Goal: Information Seeking & Learning: Learn about a topic

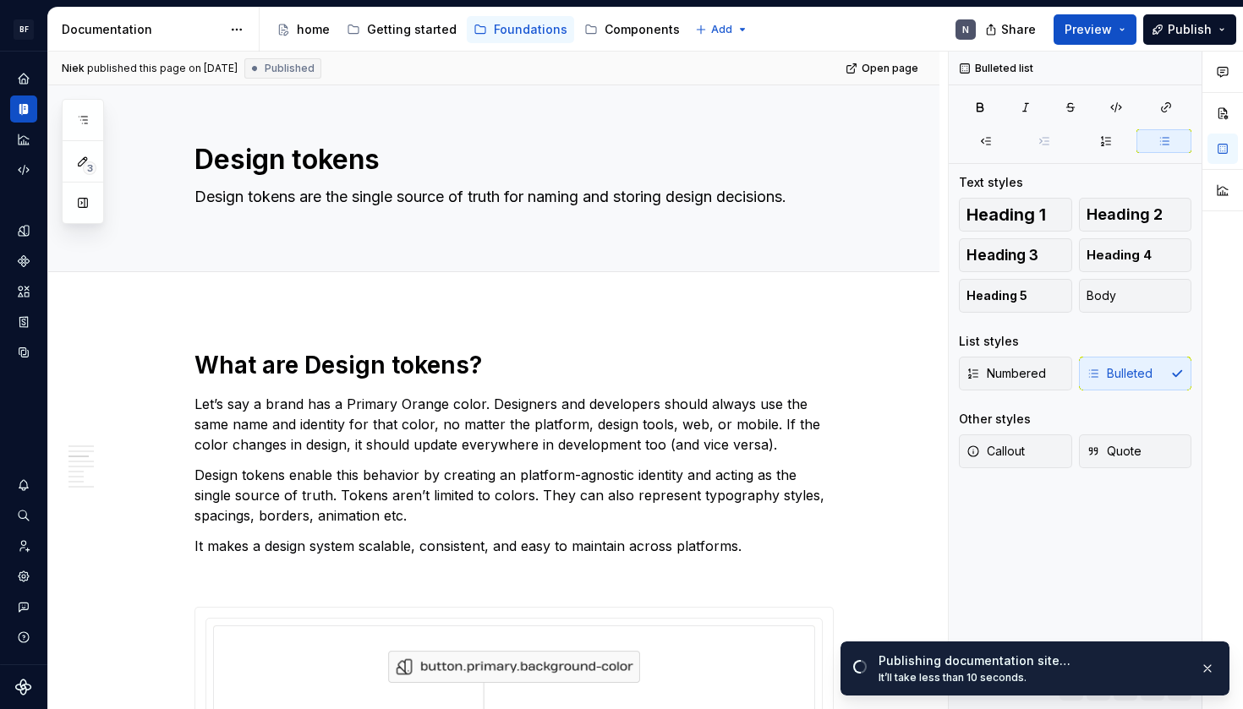
scroll to position [1176, 0]
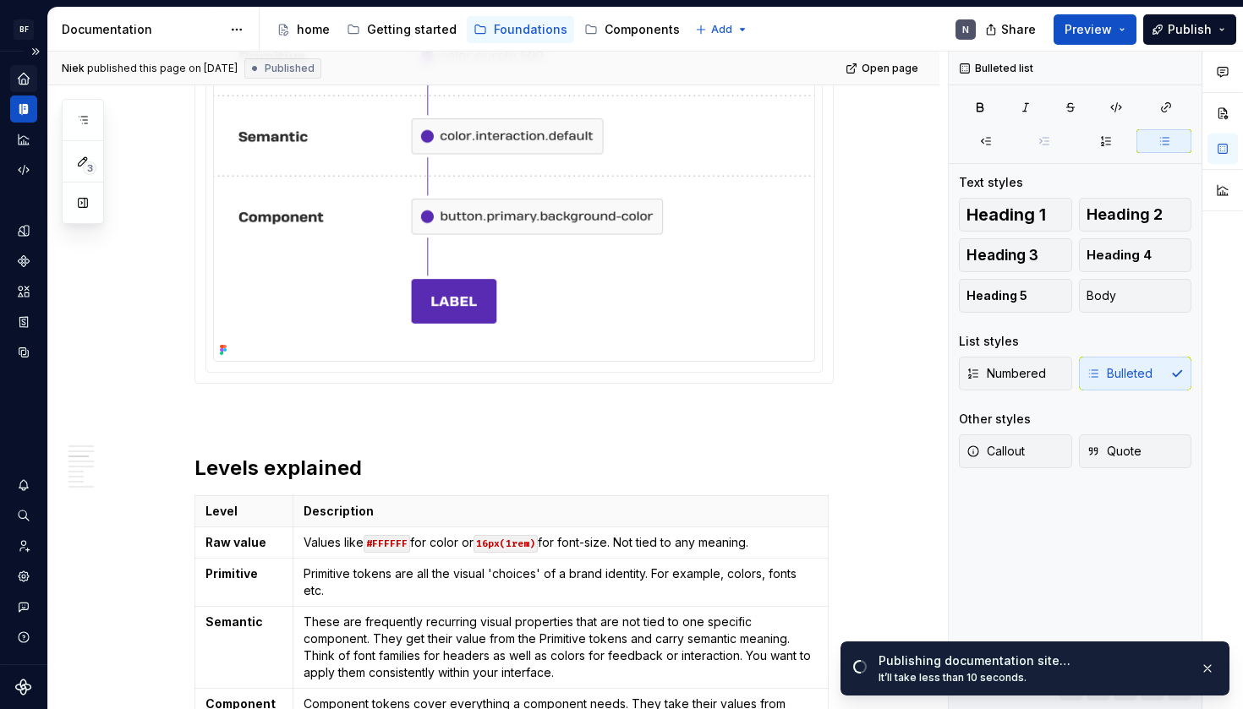
click at [19, 81] on icon "Home" at bounding box center [23, 78] width 15 height 15
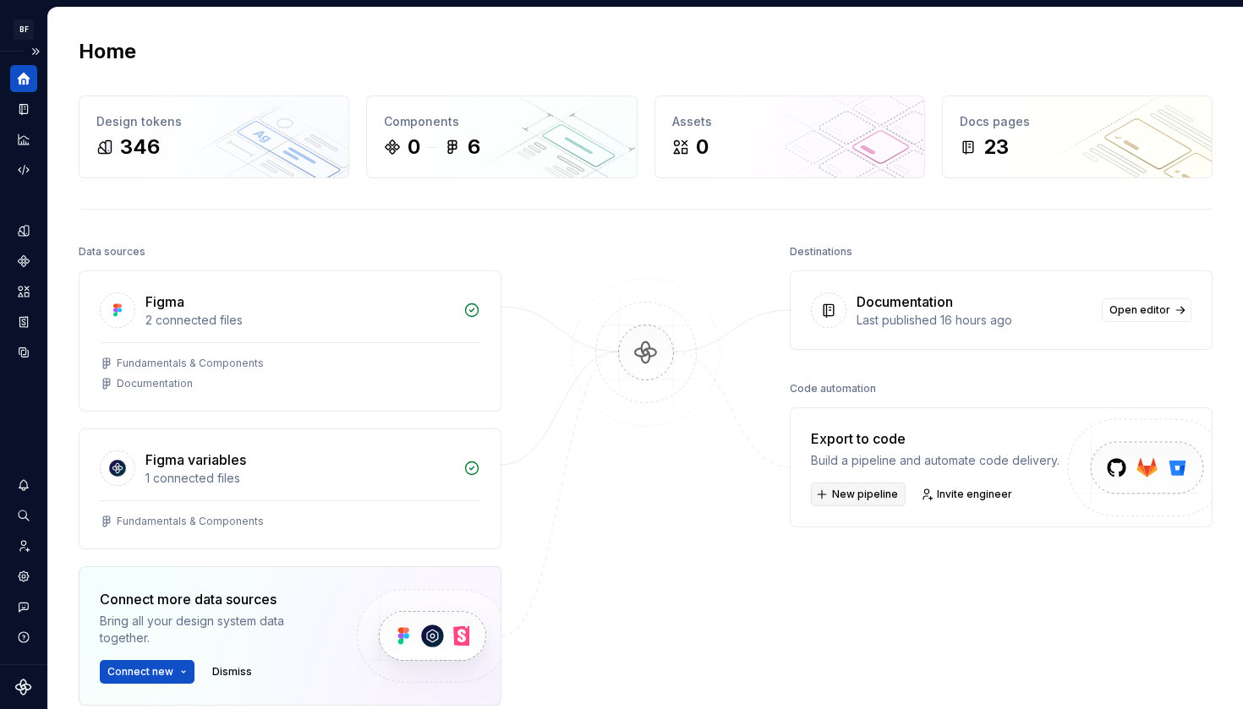
click at [879, 500] on span "New pipeline" at bounding box center [865, 495] width 66 height 14
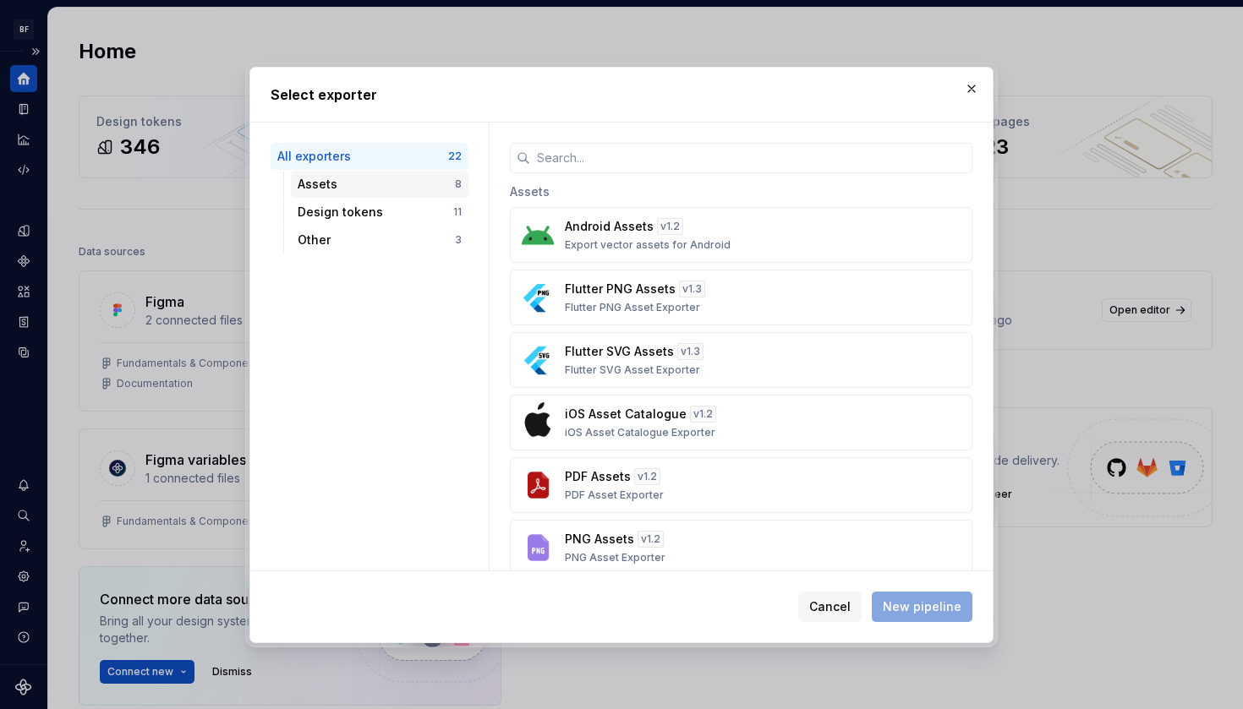
click at [353, 191] on div "Assets" at bounding box center [376, 184] width 157 height 17
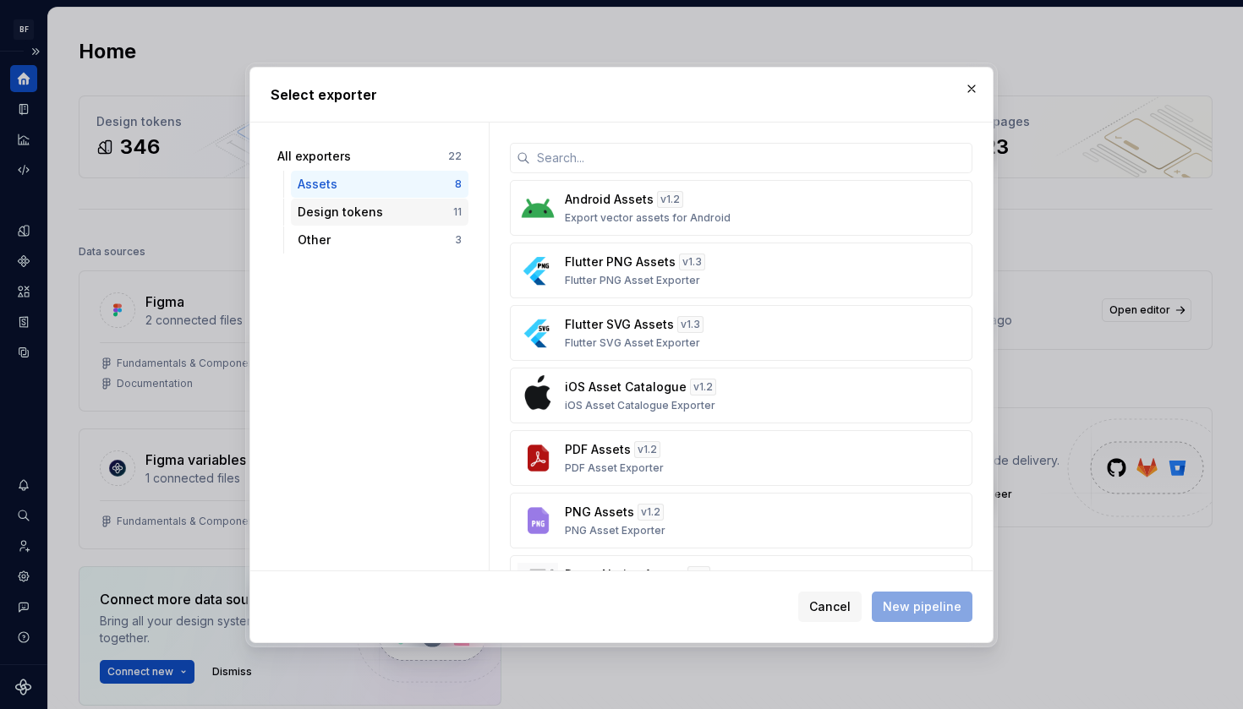
click at [349, 209] on div "Design tokens" at bounding box center [376, 212] width 156 height 17
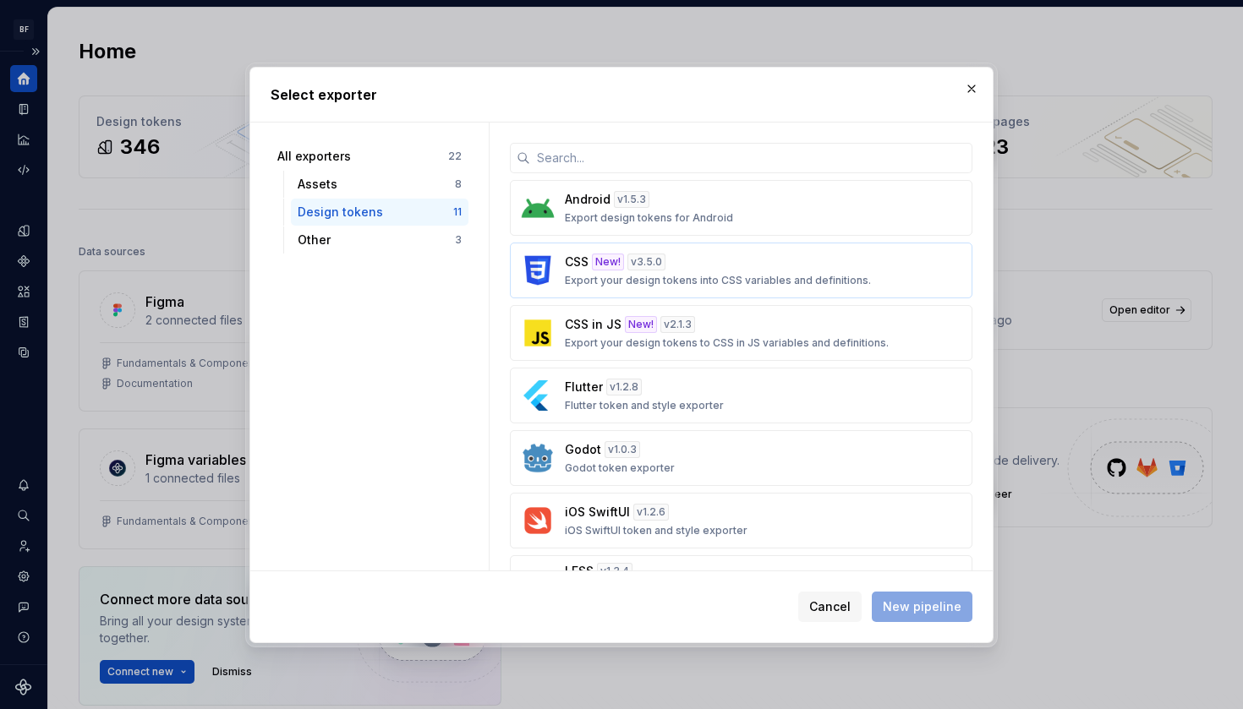
click at [865, 281] on div "CSS New! v 3.5.0 Export your design tokens into CSS variables and definitions." at bounding box center [736, 271] width 342 height 34
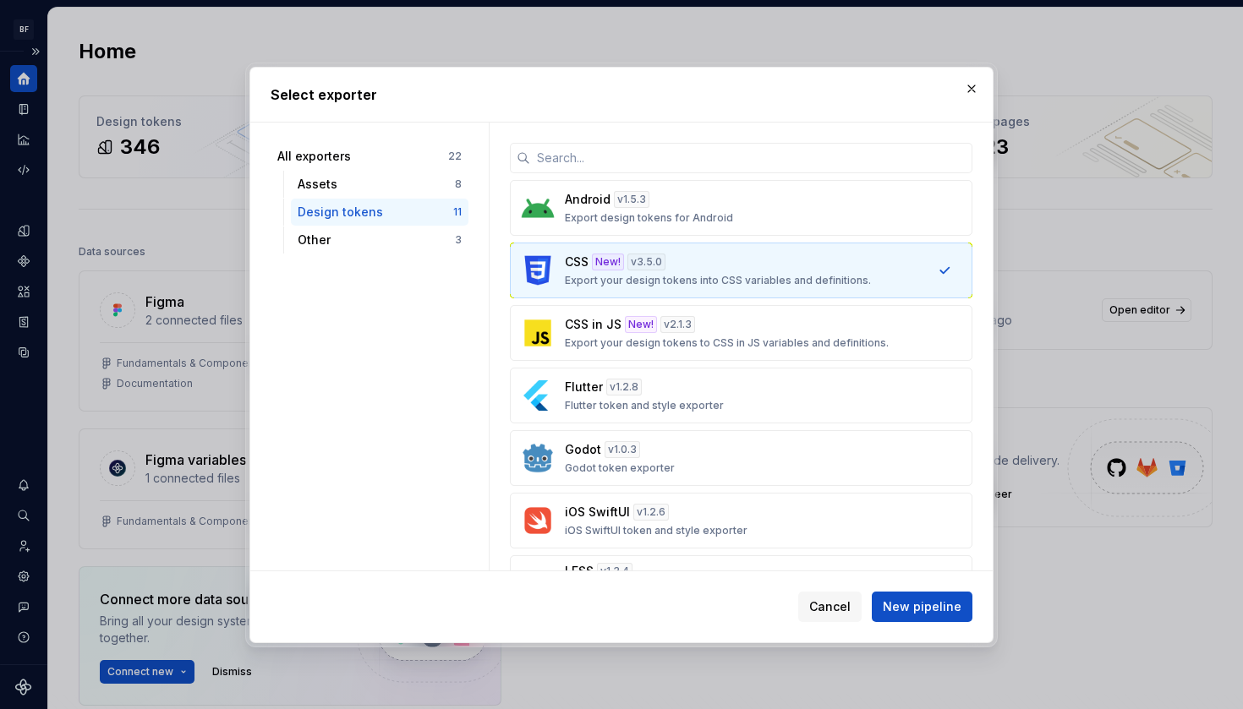
click at [865, 281] on div "CSS New! v 3.5.0 Export your design tokens into CSS variables and definitions." at bounding box center [736, 271] width 342 height 34
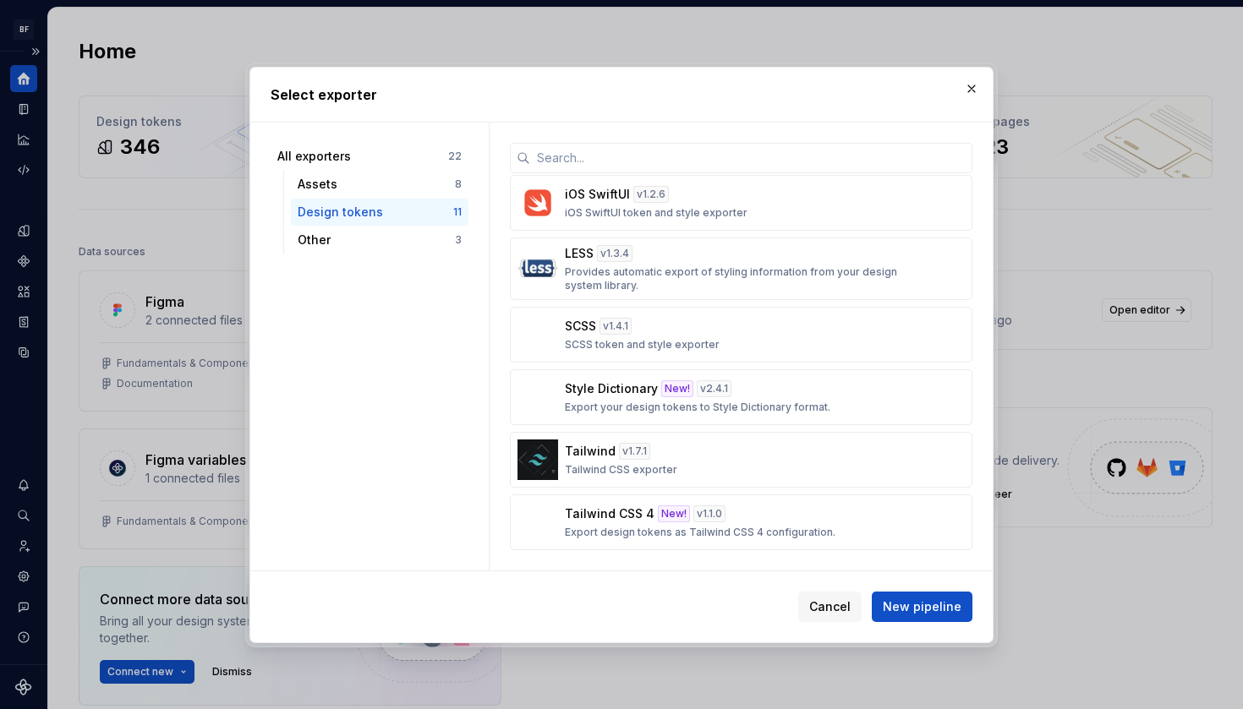
scroll to position [318, 0]
click at [863, 448] on div "Tailwind v 1.7.1 Tailwind CSS exporter" at bounding box center [736, 460] width 342 height 34
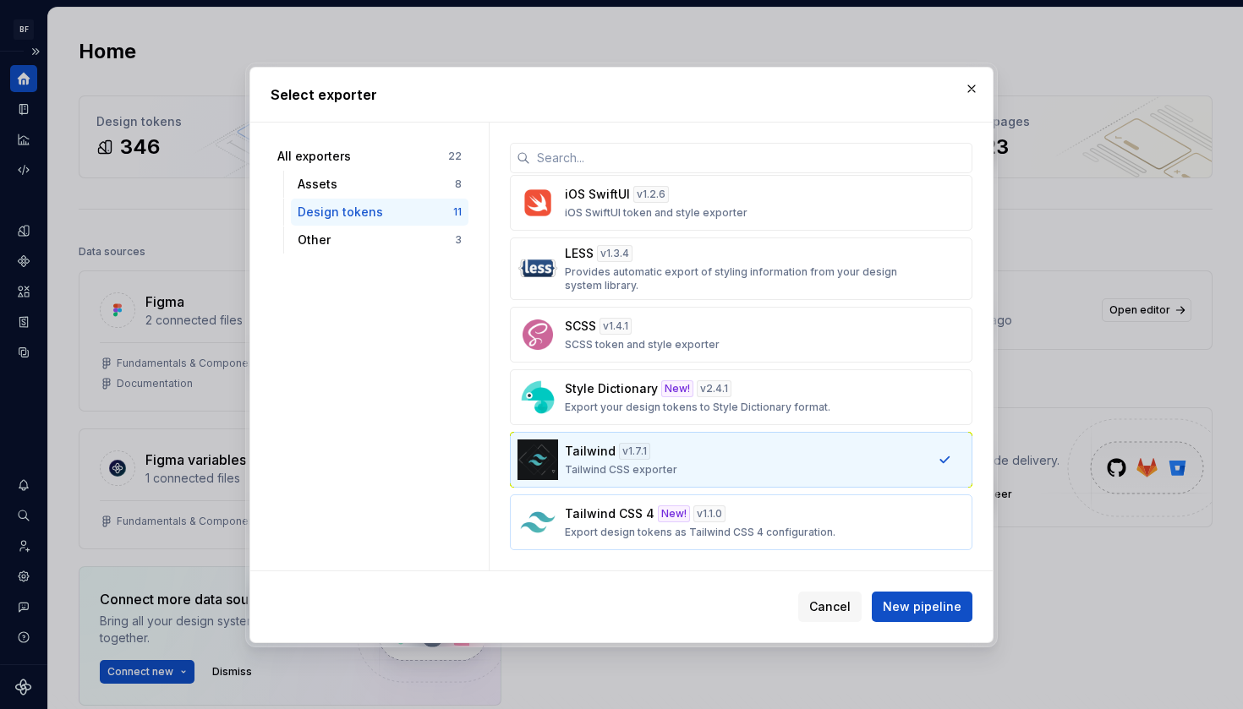
click at [853, 516] on div "Tailwind CSS 4 New! v 1.1.0 Export design tokens as Tailwind CSS 4 configuratio…" at bounding box center [736, 523] width 342 height 34
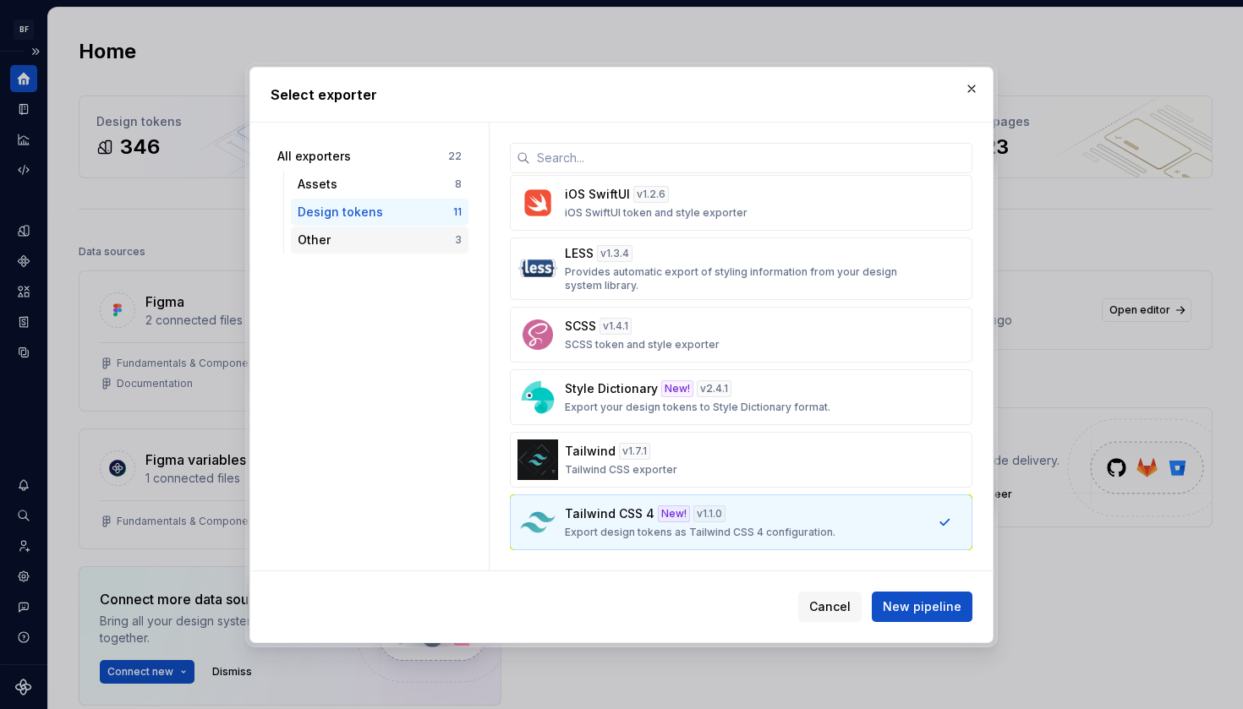
click at [393, 244] on div "Other" at bounding box center [376, 240] width 157 height 17
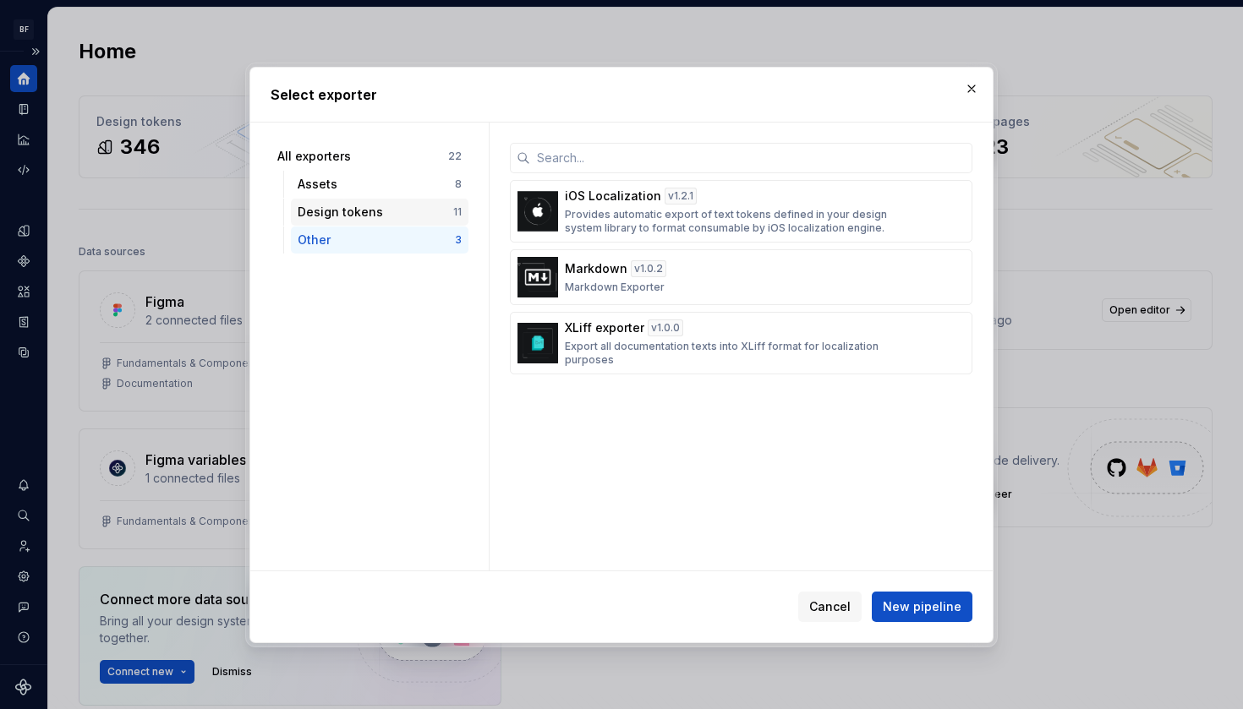
click at [383, 207] on div "Design tokens" at bounding box center [376, 212] width 156 height 17
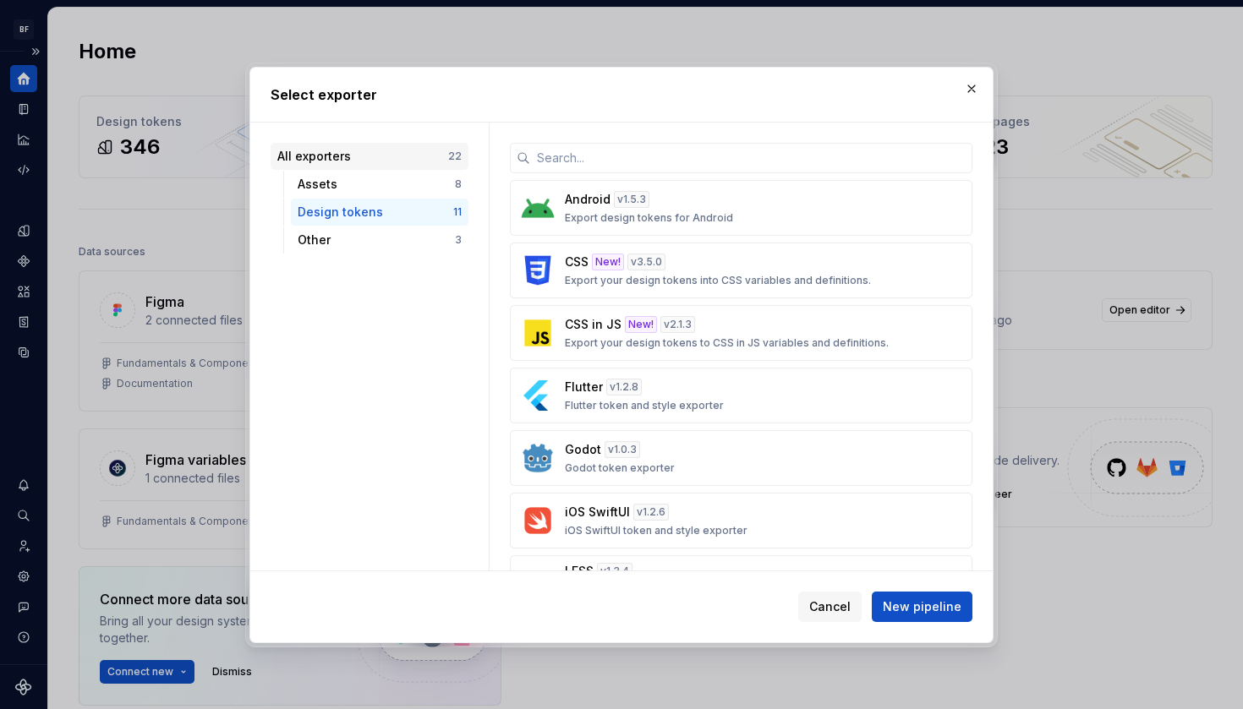
click at [378, 163] on div "All exporters" at bounding box center [362, 156] width 171 height 17
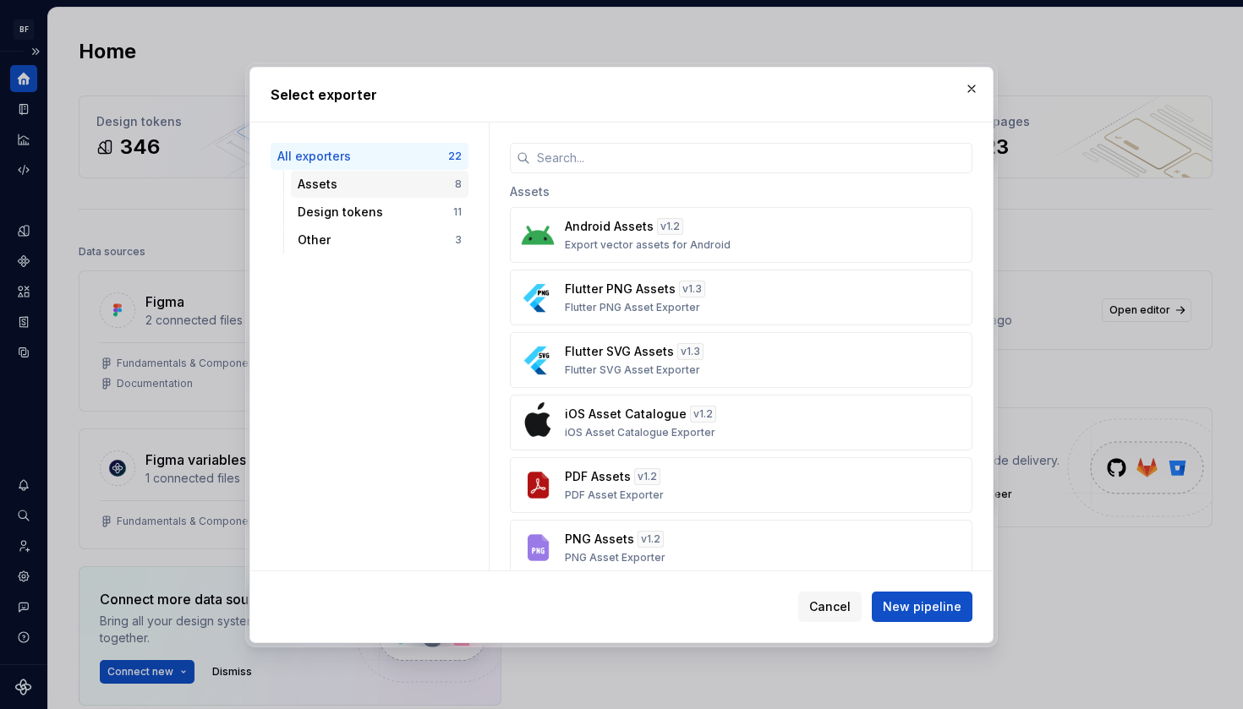
click at [371, 178] on div "Assets" at bounding box center [376, 184] width 157 height 17
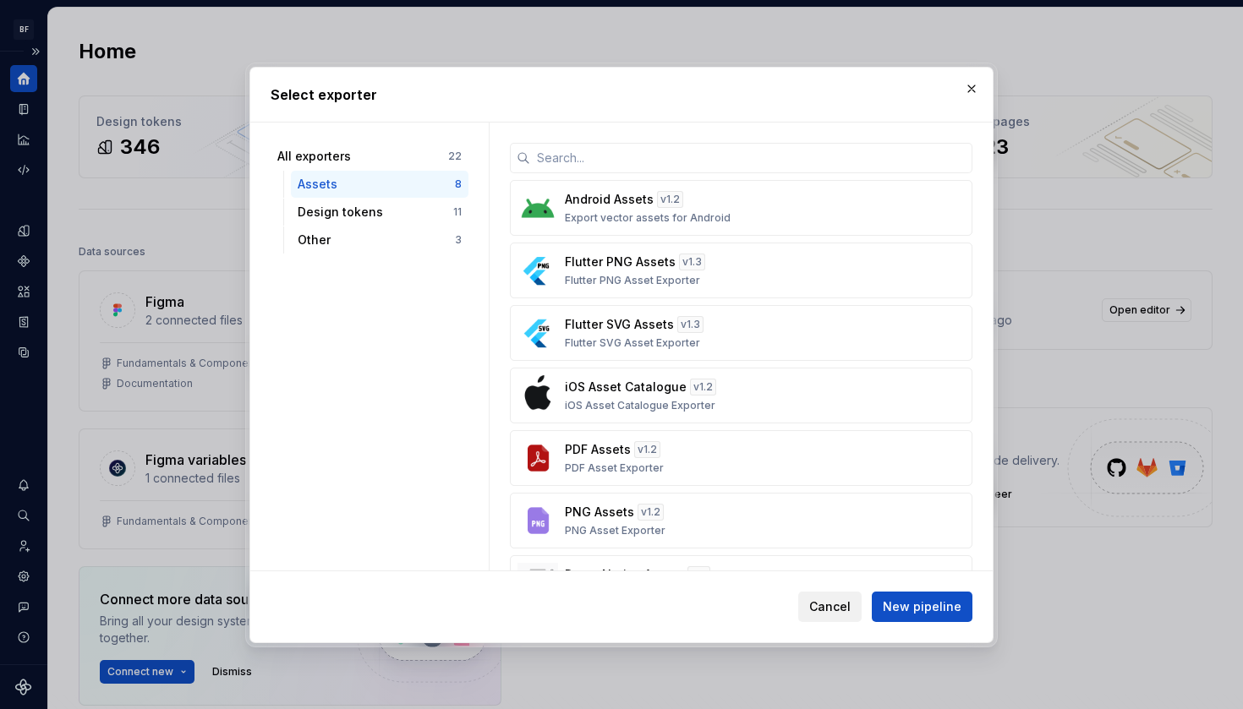
click at [829, 605] on span "Cancel" at bounding box center [829, 607] width 41 height 17
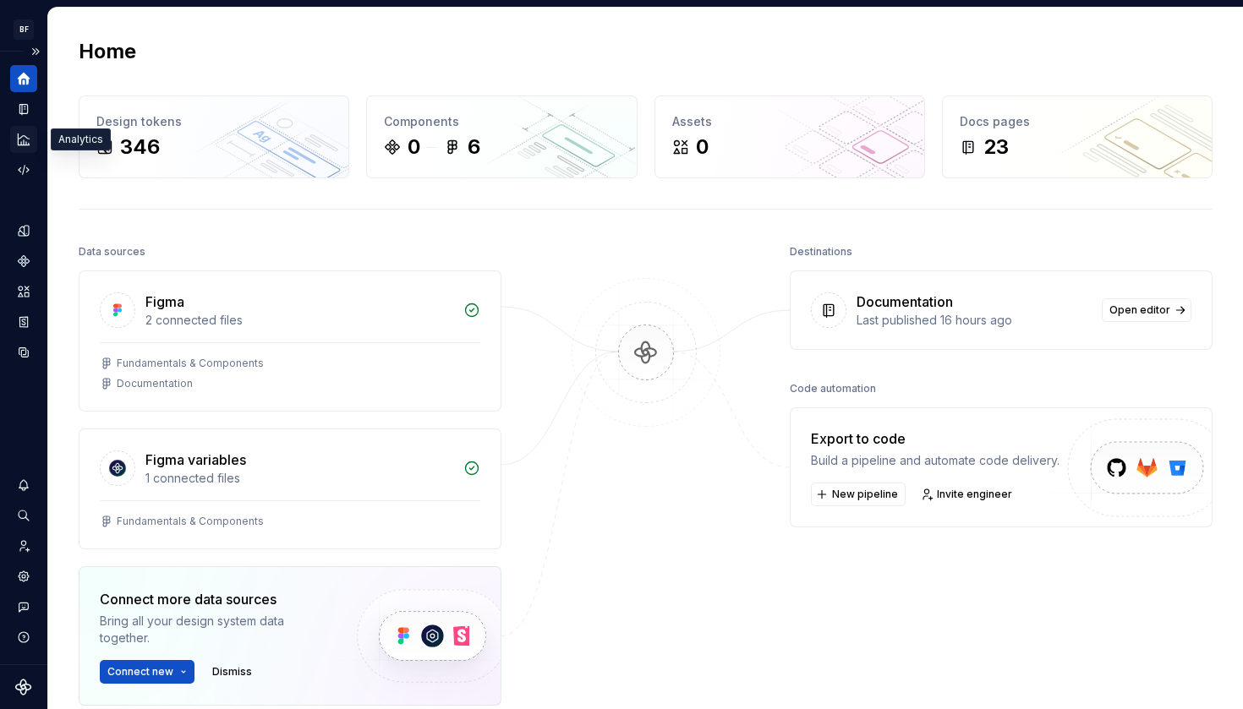
click at [21, 134] on icon "Analytics" at bounding box center [23, 139] width 15 height 15
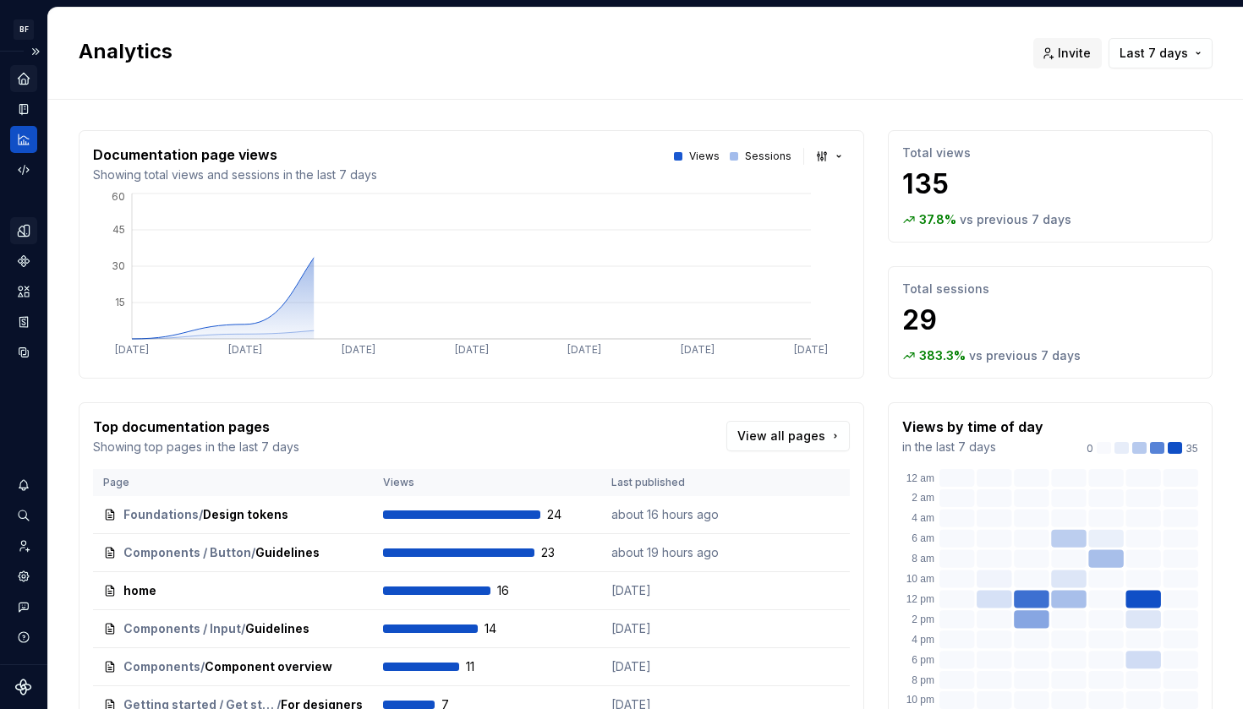
click at [29, 232] on icon "Design tokens" at bounding box center [23, 230] width 11 height 11
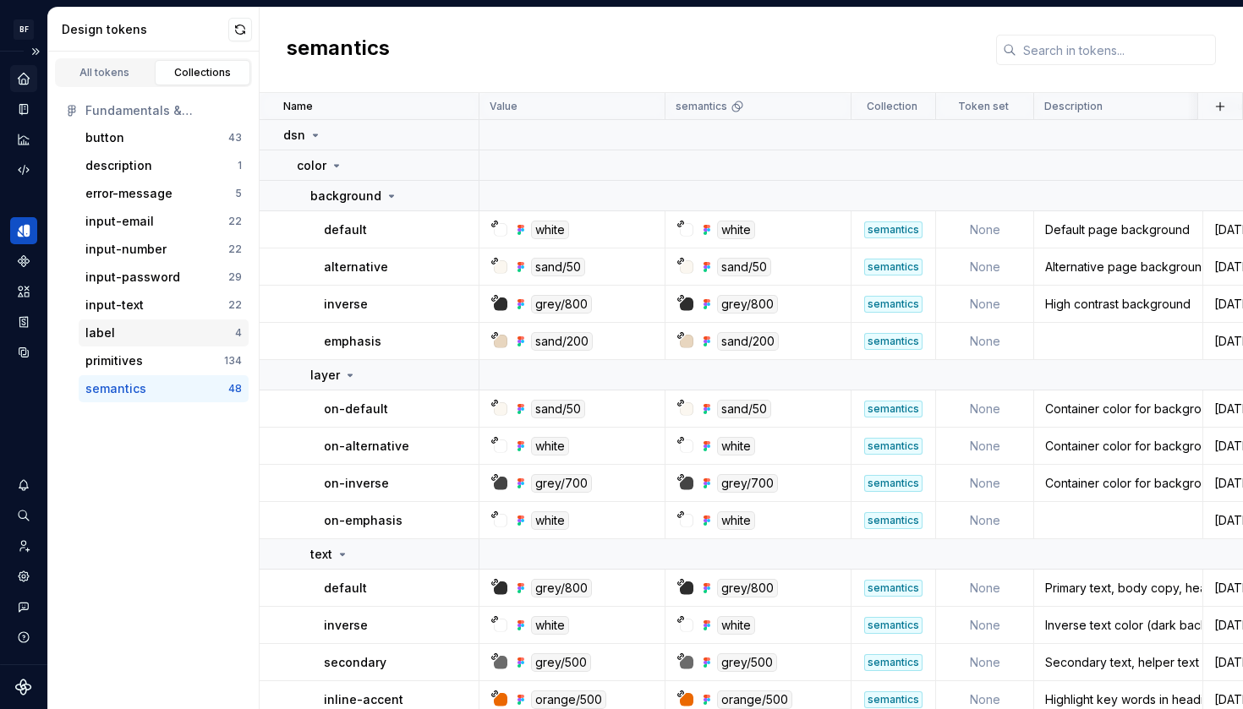
click at [158, 343] on div "label 4" at bounding box center [164, 333] width 170 height 27
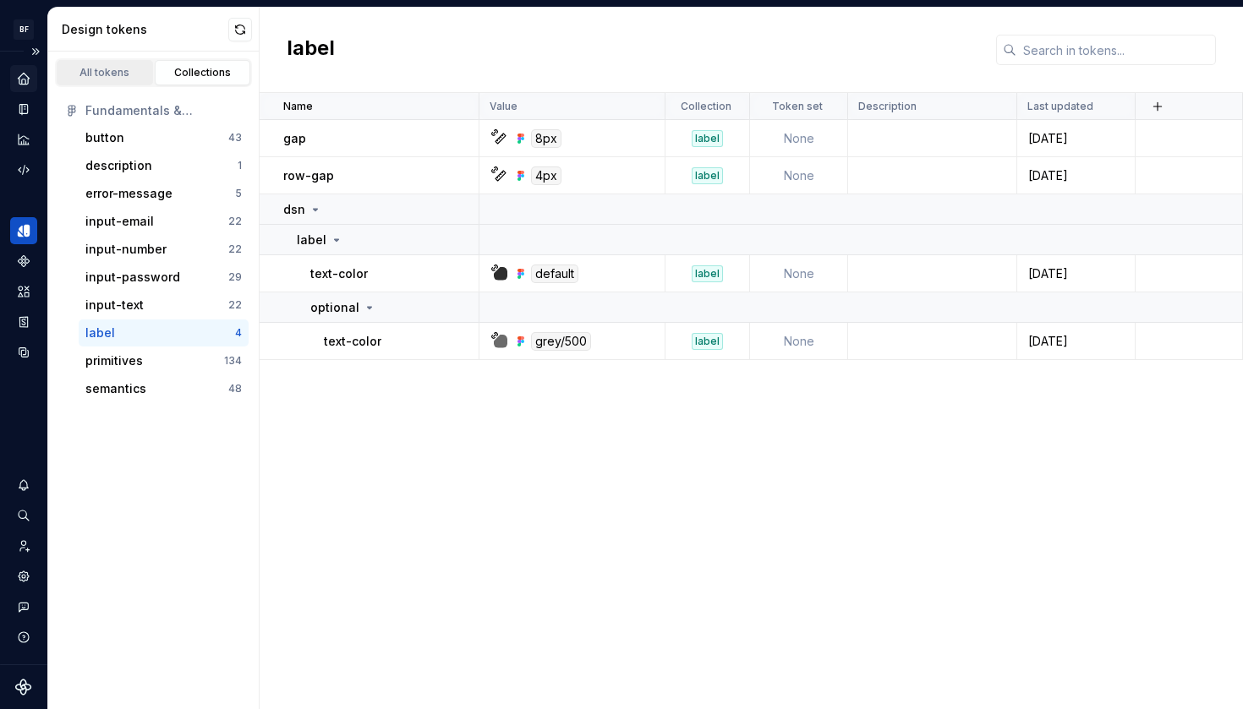
click at [112, 68] on div "All tokens" at bounding box center [105, 73] width 85 height 14
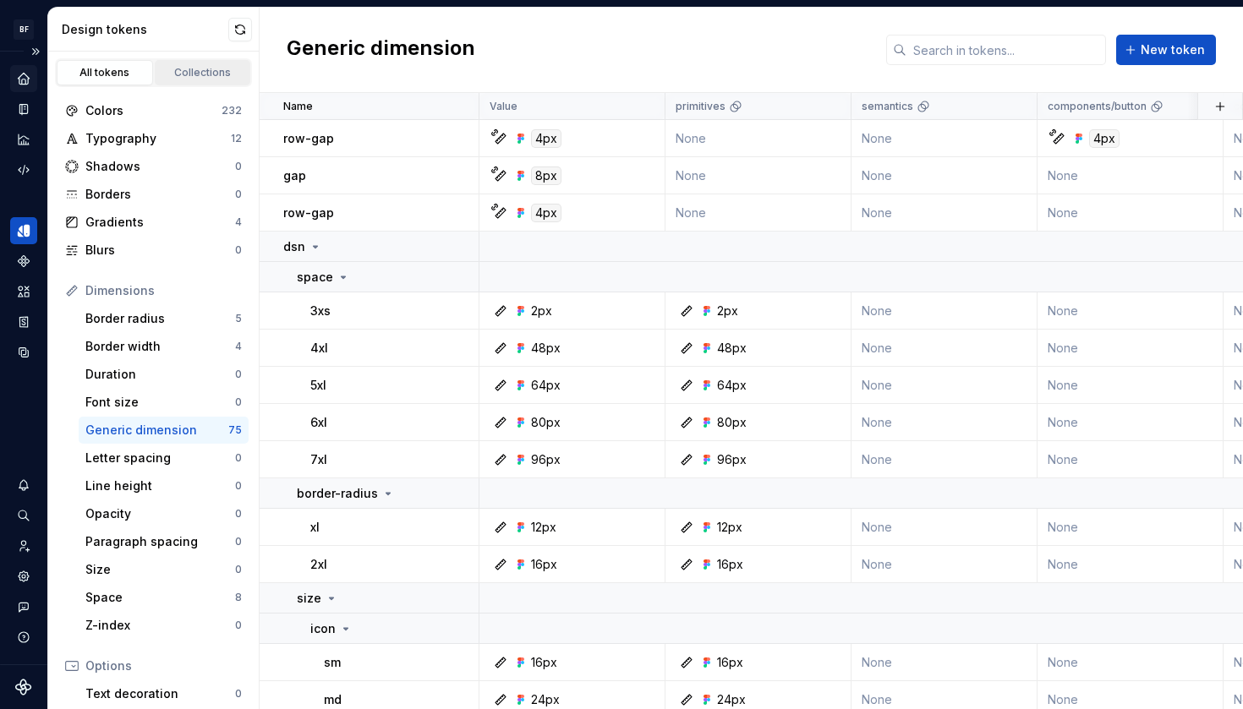
click at [198, 75] on div "Collections" at bounding box center [203, 73] width 85 height 14
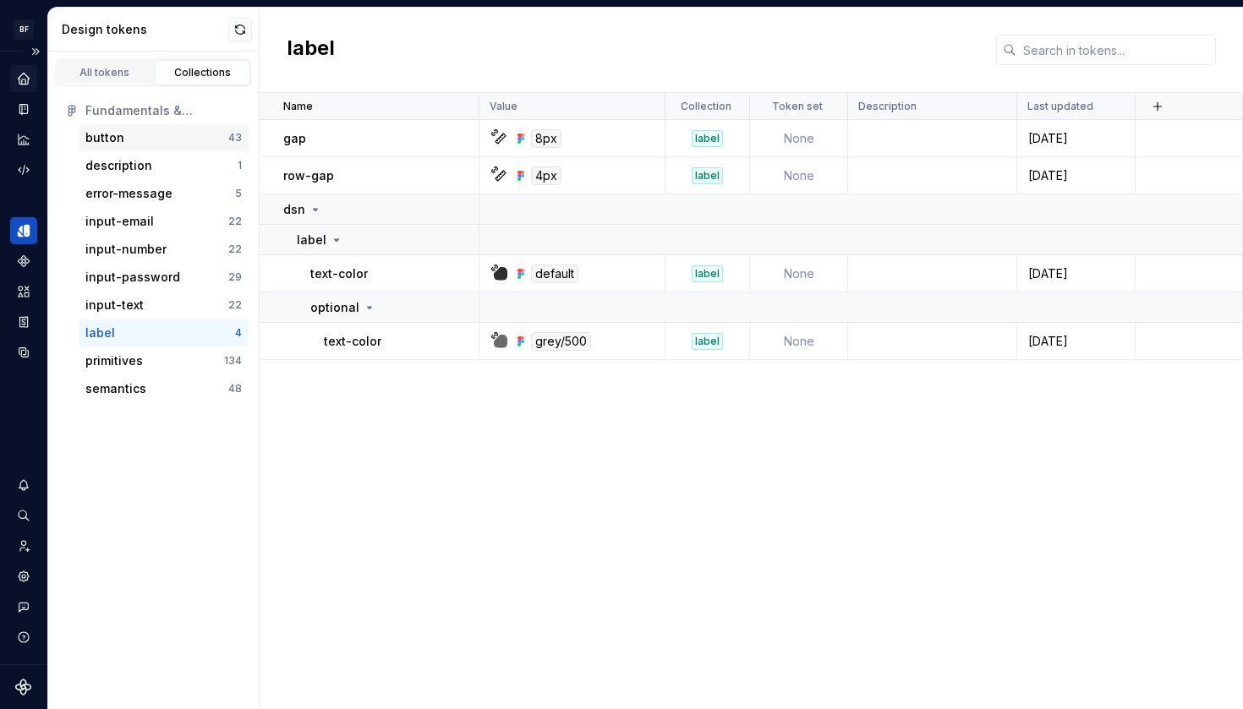
click at [155, 138] on div "button" at bounding box center [156, 137] width 143 height 17
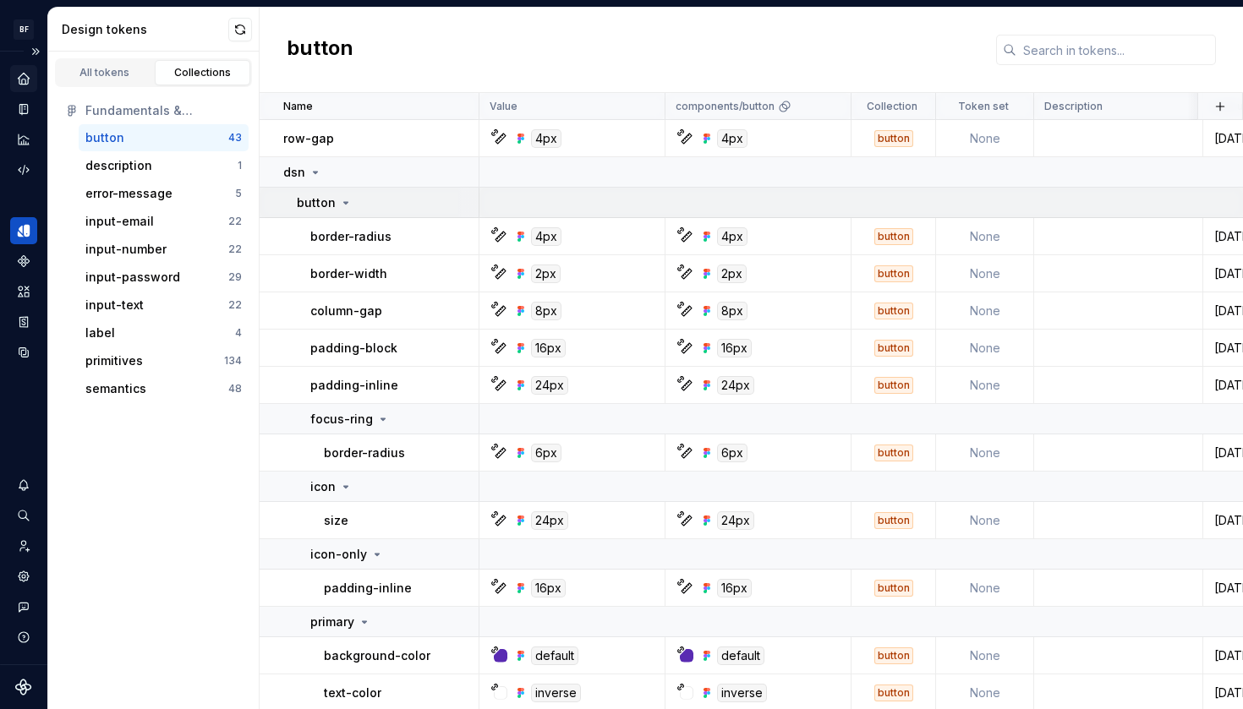
click at [334, 203] on div "button" at bounding box center [325, 202] width 56 height 17
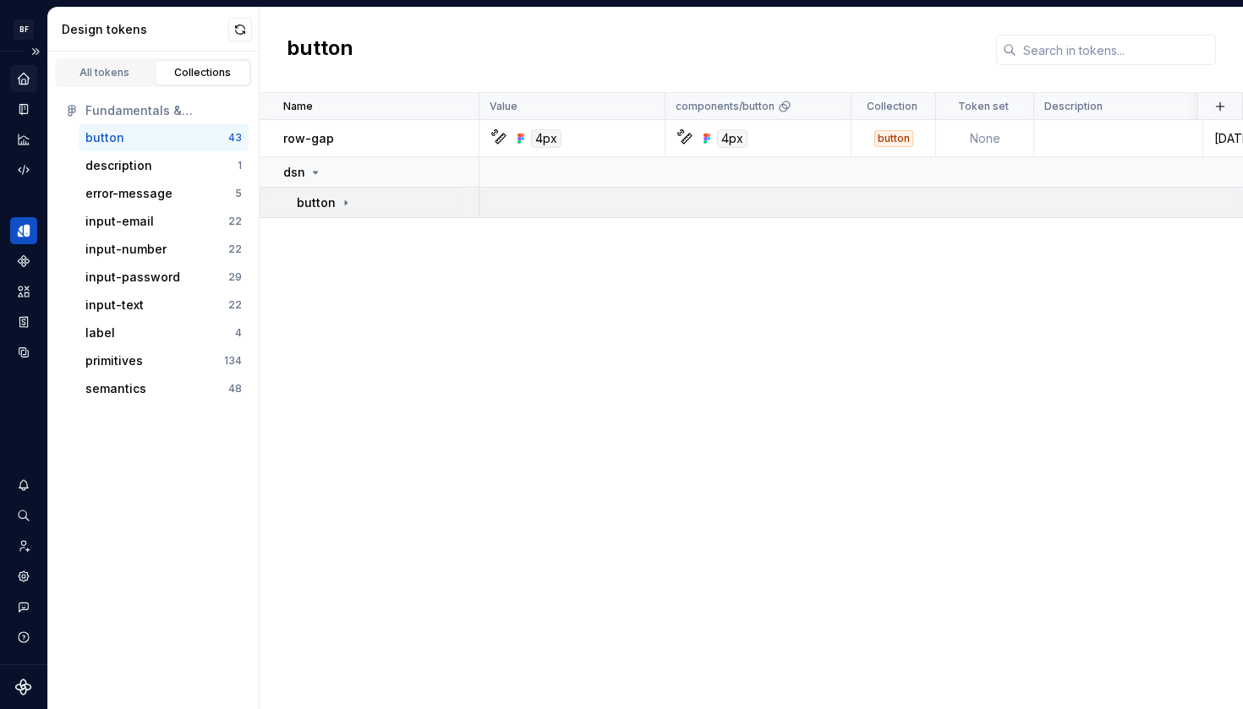
click at [339, 203] on icon at bounding box center [346, 203] width 14 height 14
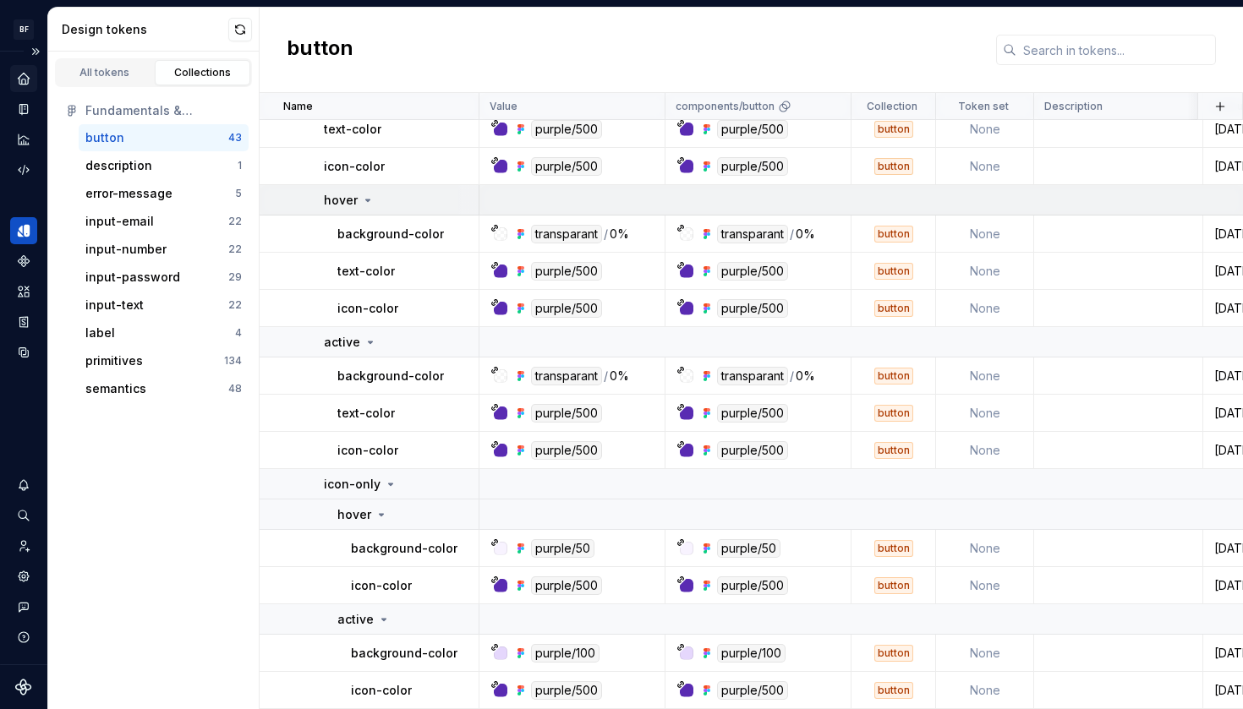
scroll to position [1528, 0]
